Goal: Task Accomplishment & Management: Manage account settings

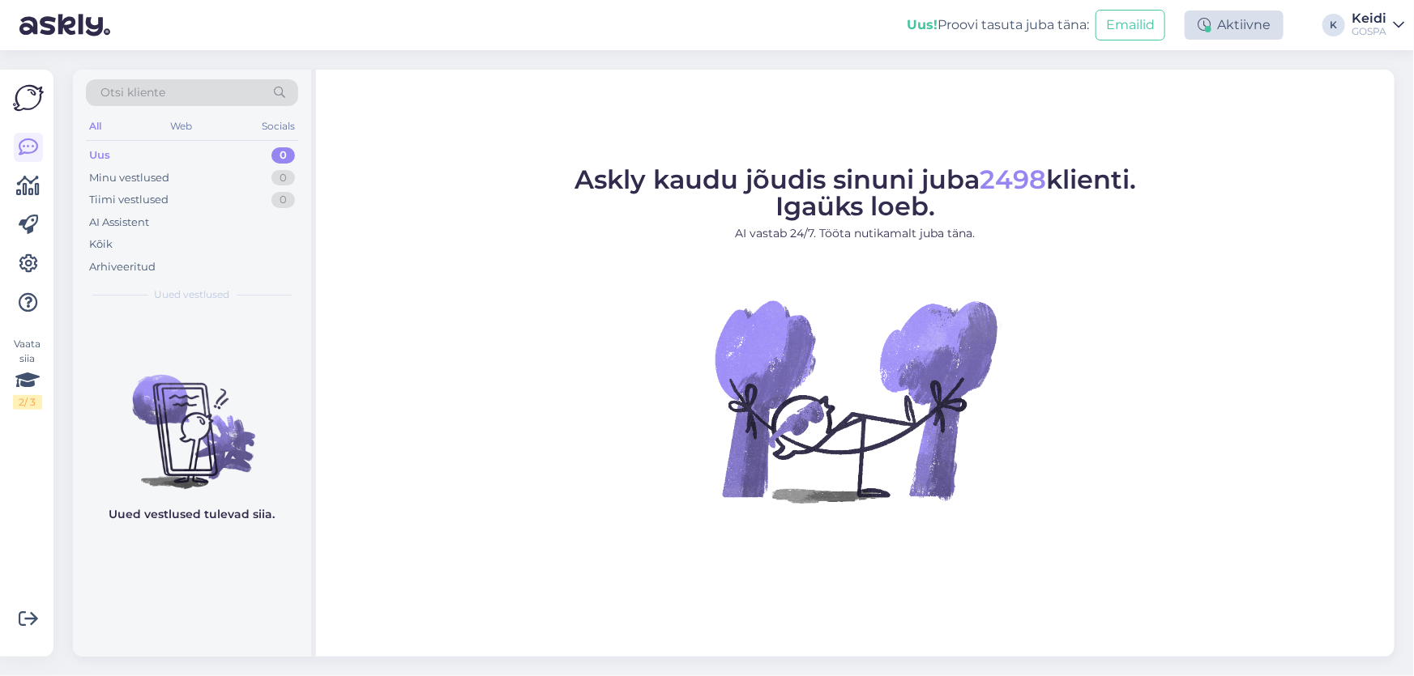
click at [1215, 23] on div "Aktiivne" at bounding box center [1233, 25] width 99 height 29
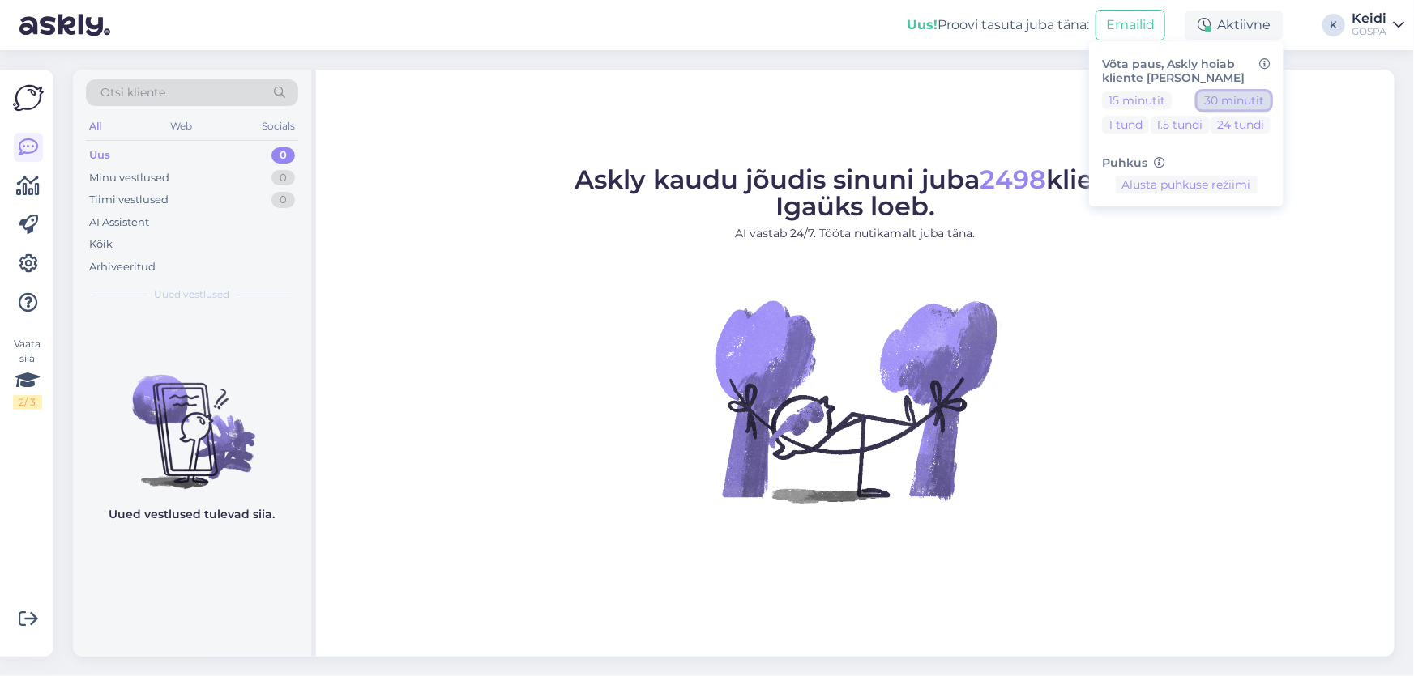
drag, startPoint x: 1216, startPoint y: 99, endPoint x: 1207, endPoint y: 94, distance: 10.2
click at [1217, 98] on button "30 minutit" at bounding box center [1233, 101] width 73 height 18
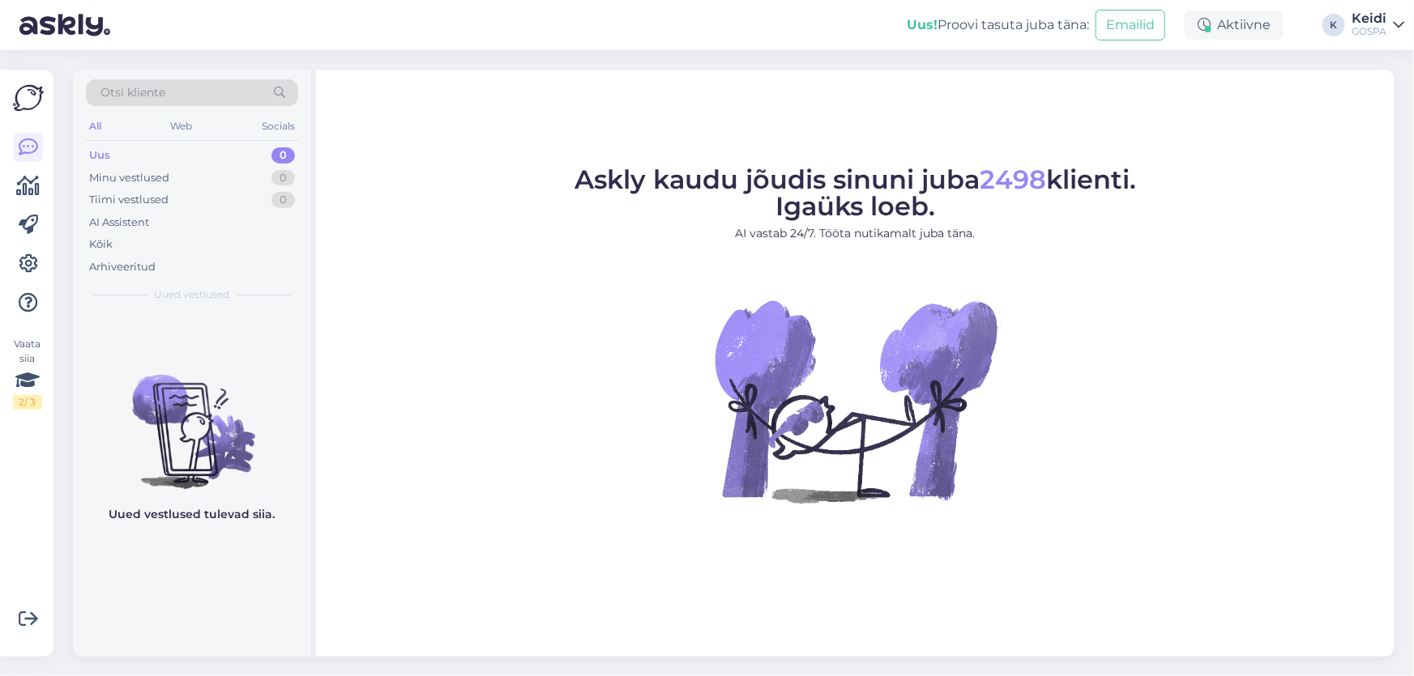
click at [769, 600] on div "Askly kaudu jõudis sinuni juba 2498 klienti. Igaüks loeb. AI vastab 24/7. Tööta…" at bounding box center [855, 363] width 1078 height 587
click at [1255, 11] on div "Aktiivne" at bounding box center [1233, 25] width 99 height 29
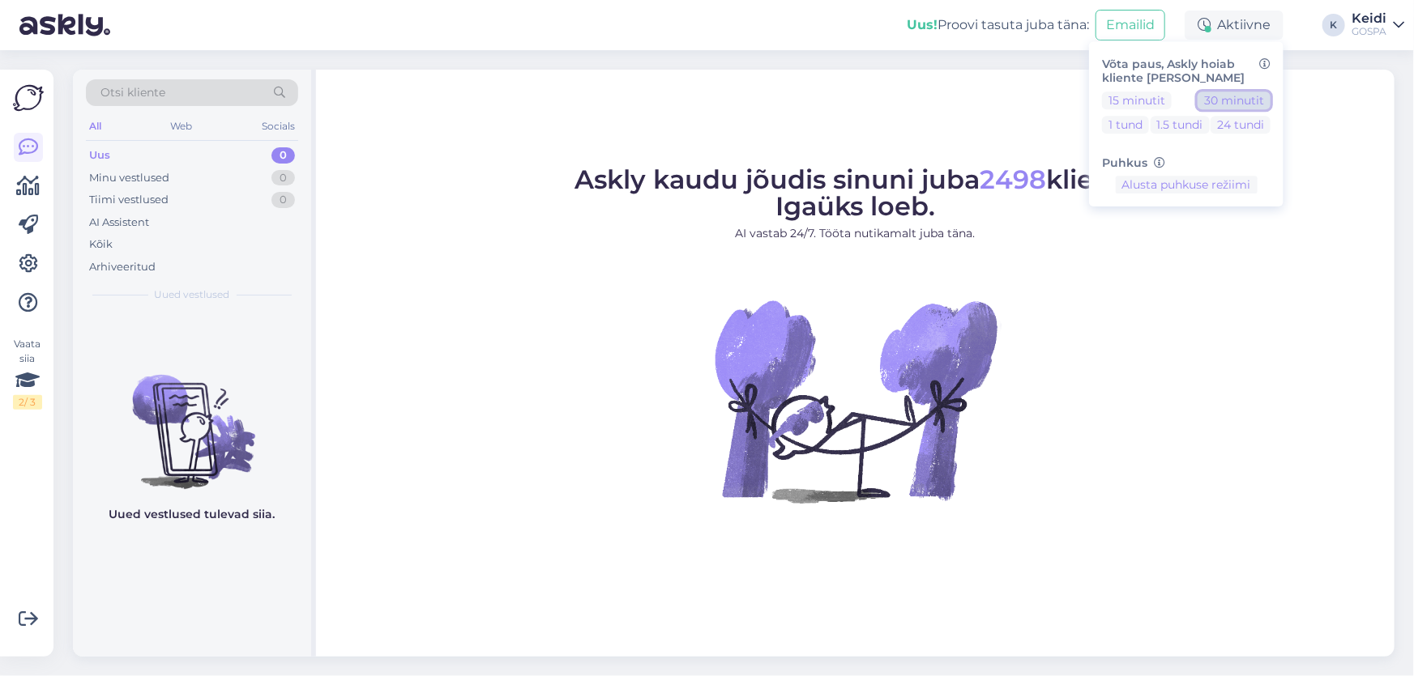
click at [1219, 100] on button "30 minutit" at bounding box center [1233, 101] width 73 height 18
